Goal: Transaction & Acquisition: Purchase product/service

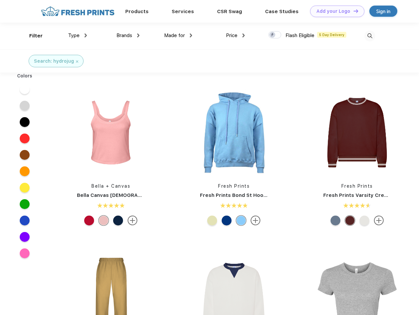
click at [334, 11] on link "Add your Logo Design Tool" at bounding box center [337, 12] width 54 height 12
click at [0, 0] on div "Design Tool" at bounding box center [0, 0] width 0 height 0
click at [353, 11] on link "Add your Logo Design Tool" at bounding box center [337, 12] width 54 height 12
click at [32, 36] on div "Filter" at bounding box center [35, 36] width 13 height 8
click at [78, 35] on span "Type" at bounding box center [74, 36] width 12 height 6
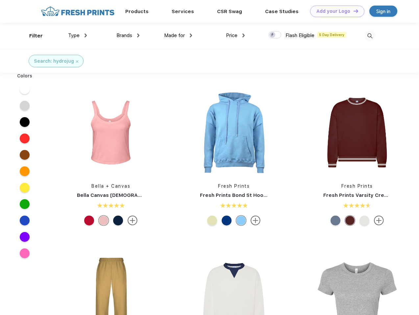
click at [128, 35] on span "Brands" at bounding box center [124, 36] width 16 height 6
click at [178, 35] on span "Made for" at bounding box center [174, 36] width 21 height 6
click at [235, 35] on span "Price" at bounding box center [232, 36] width 12 height 6
click at [275, 35] on div at bounding box center [274, 34] width 13 height 7
click at [272, 35] on input "checkbox" at bounding box center [270, 33] width 4 height 4
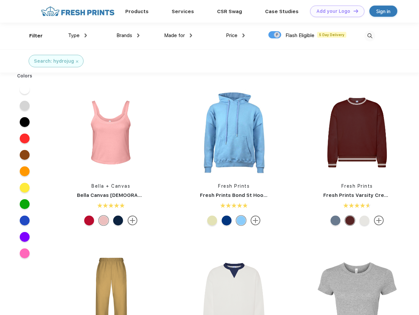
click at [369, 36] on img at bounding box center [369, 36] width 11 height 11
